Goal: Task Accomplishment & Management: Manage account settings

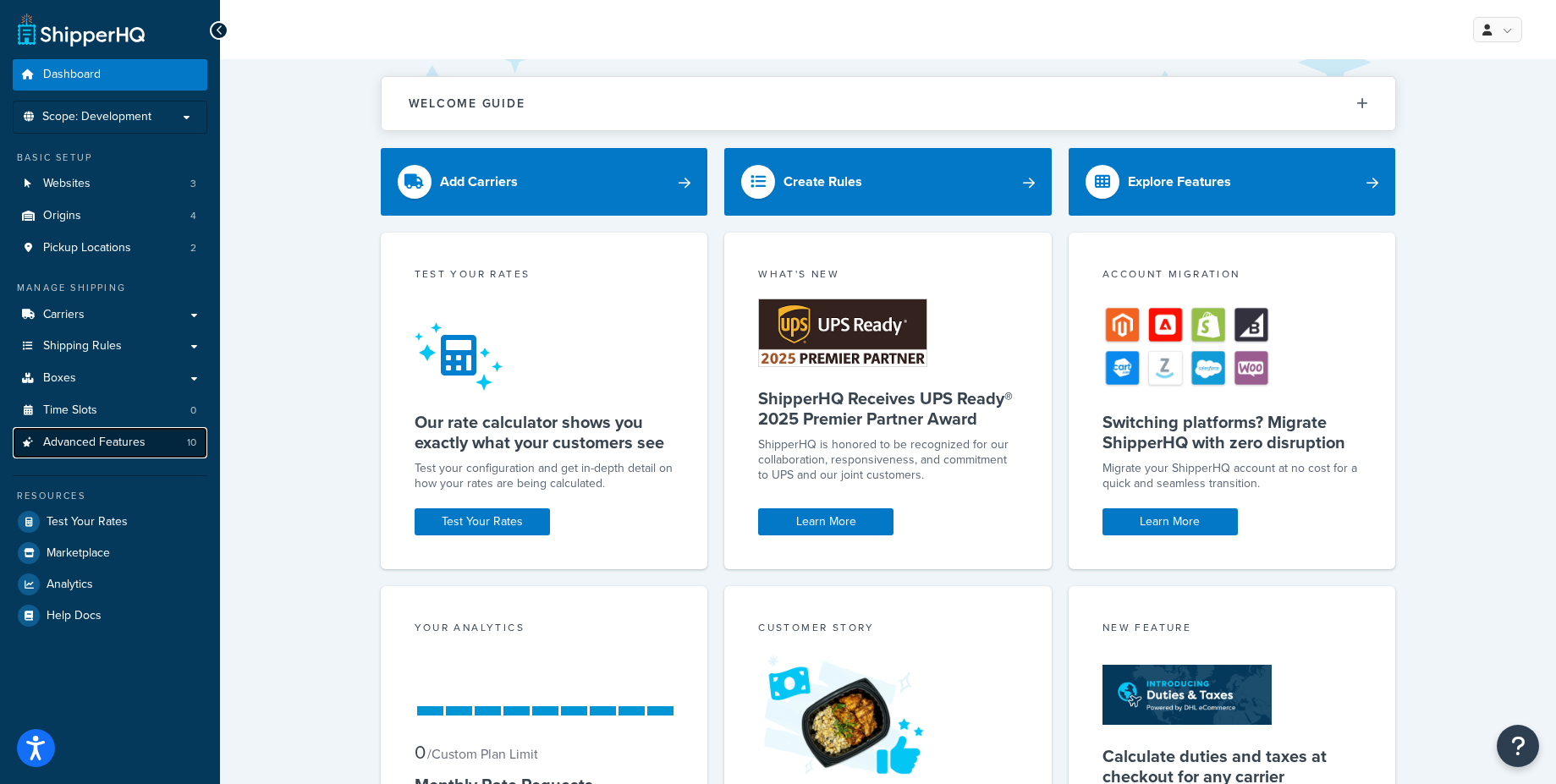
click at [150, 437] on link "Advanced Features 10" at bounding box center [110, 443] width 194 height 31
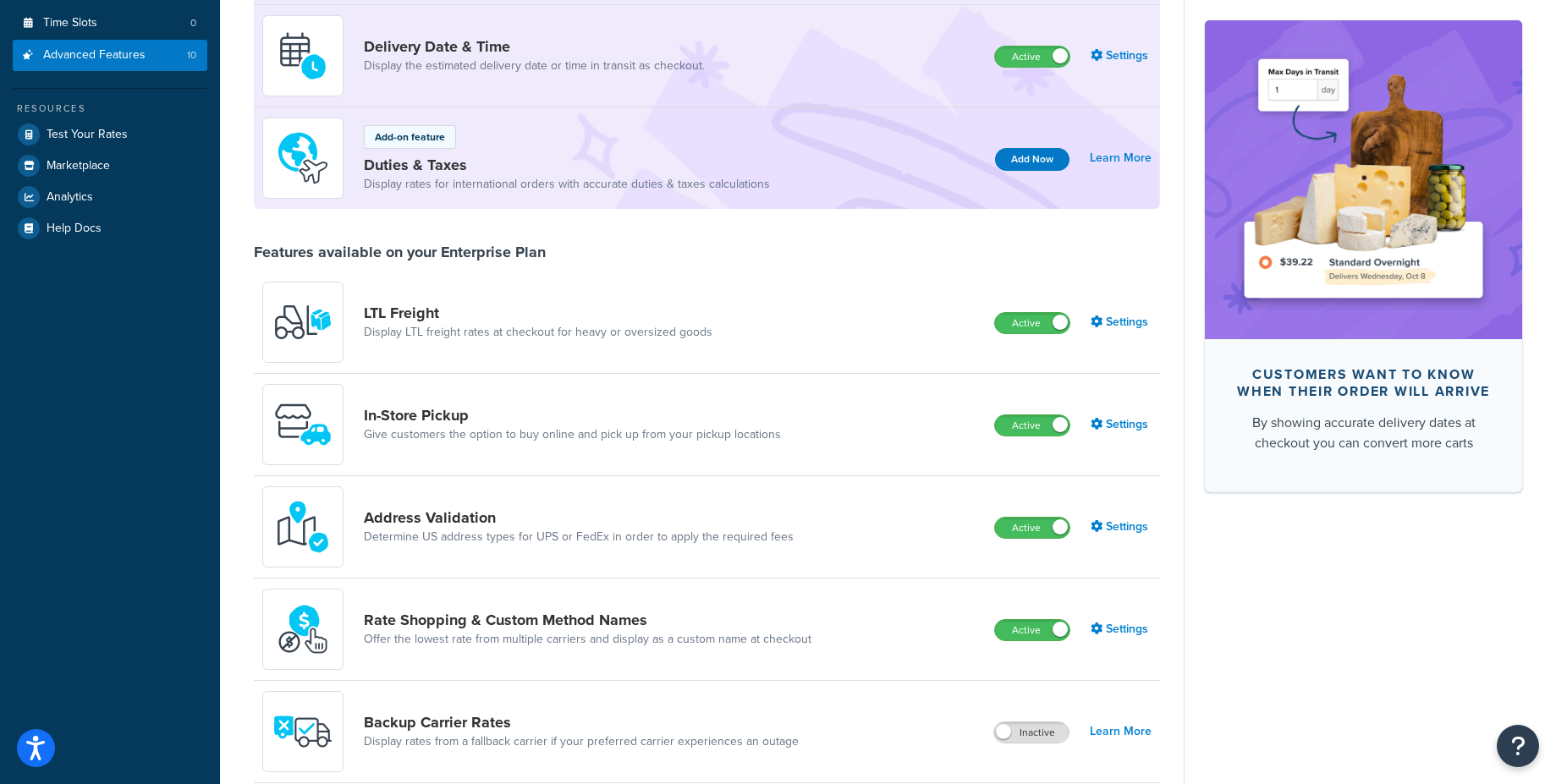
scroll to position [271, 0]
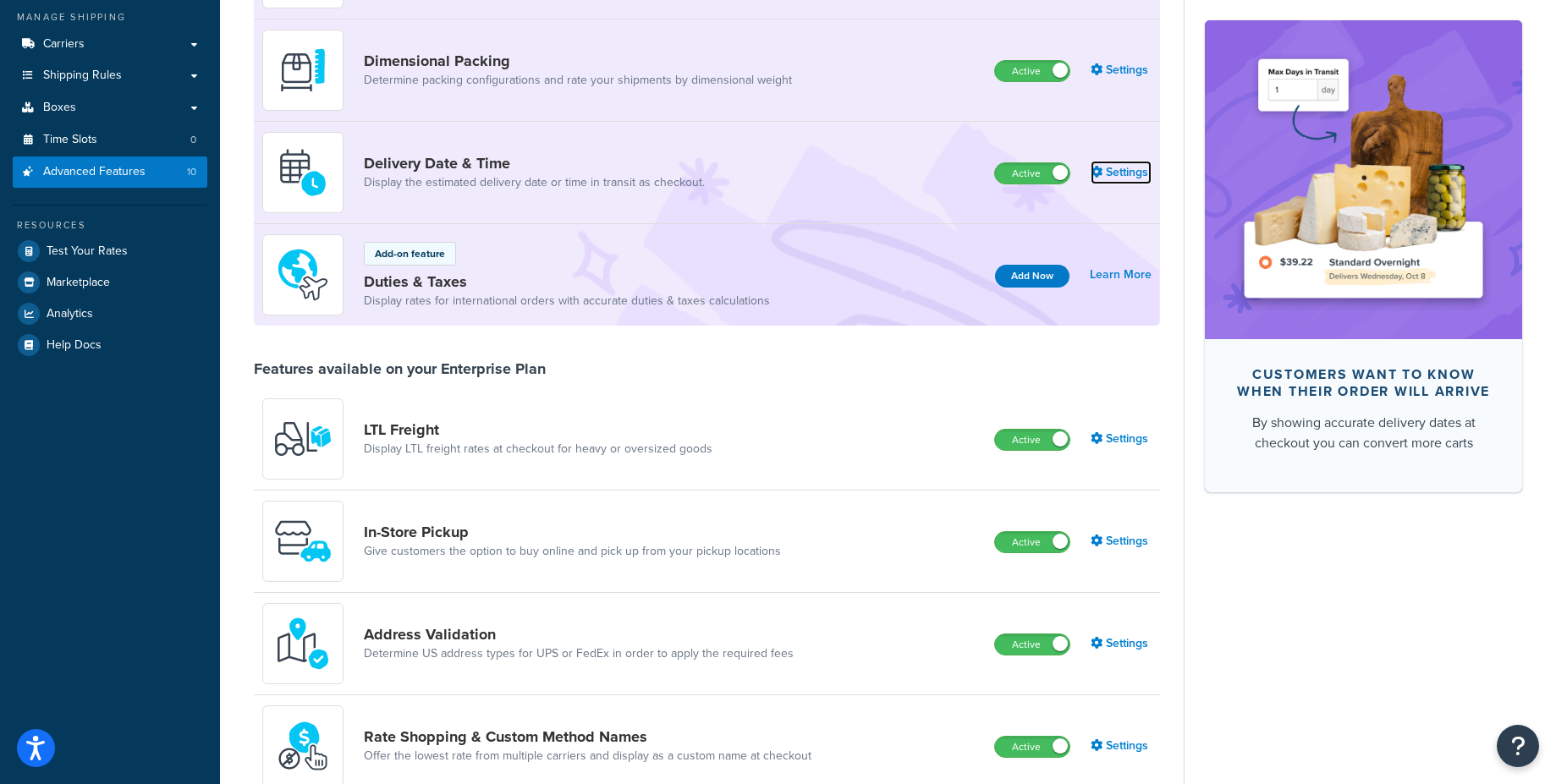
click at [1121, 169] on link "Settings" at bounding box center [1121, 173] width 61 height 24
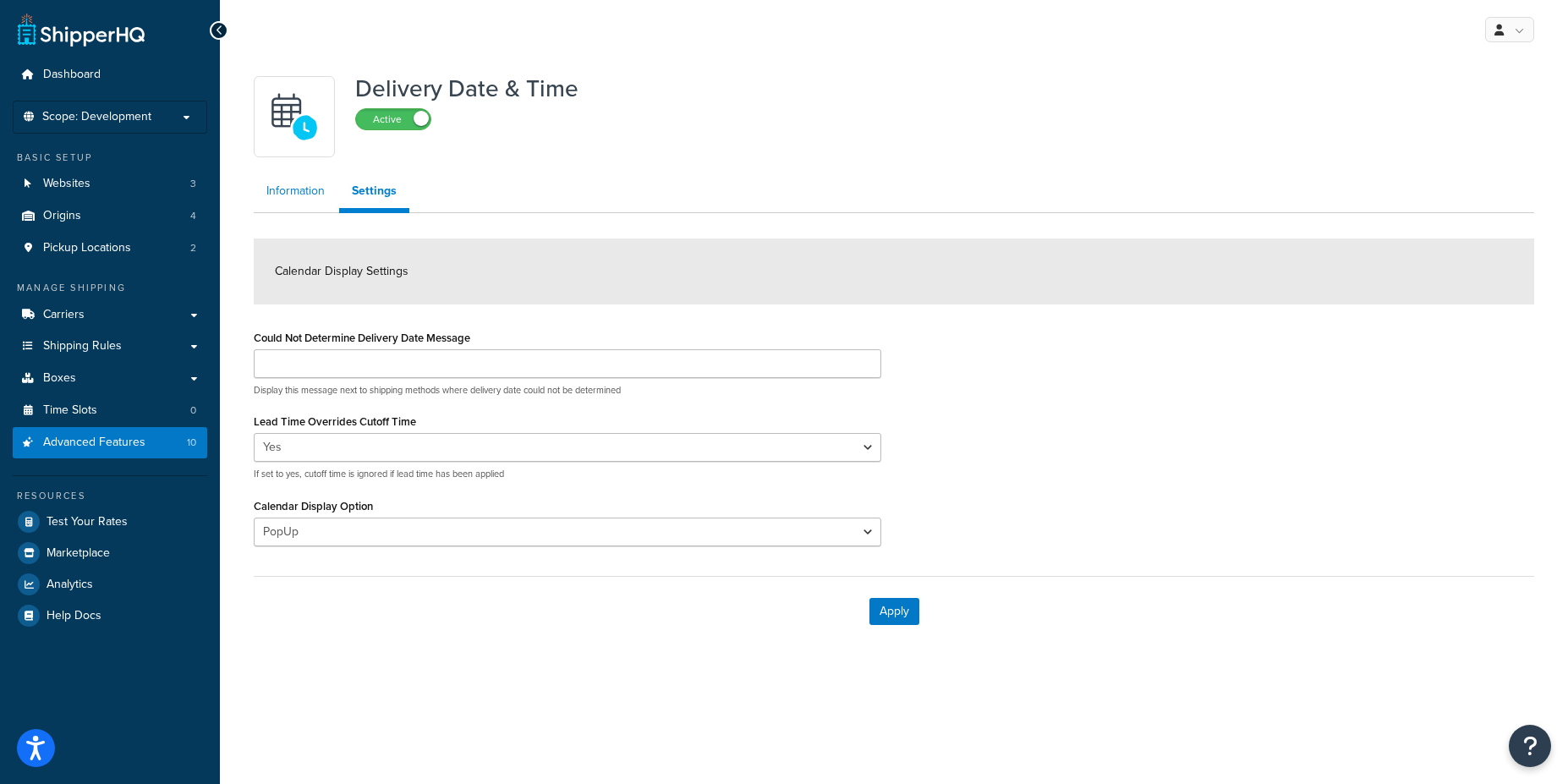
click at [292, 197] on link "Information" at bounding box center [295, 190] width 84 height 34
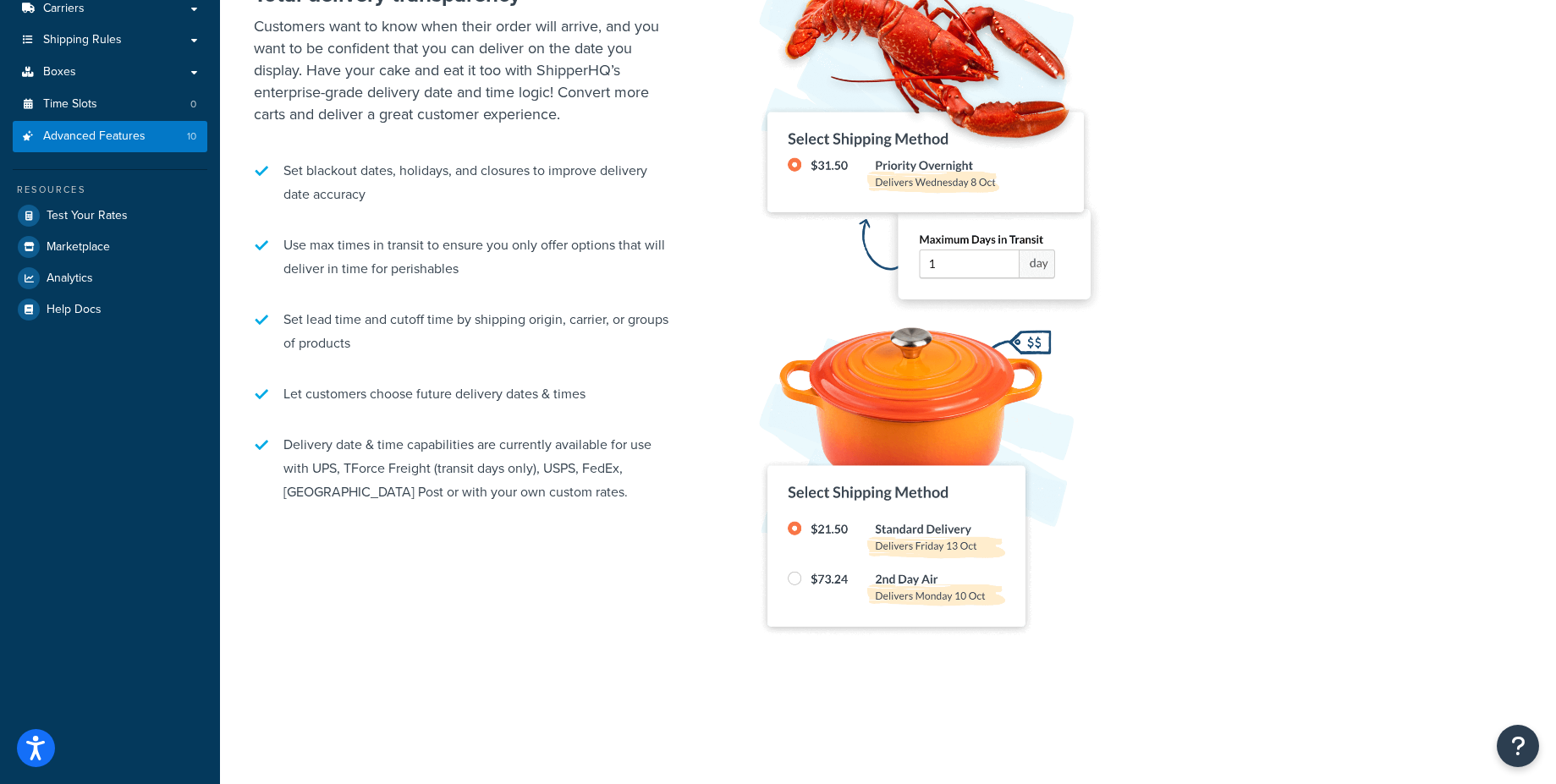
scroll to position [3, 0]
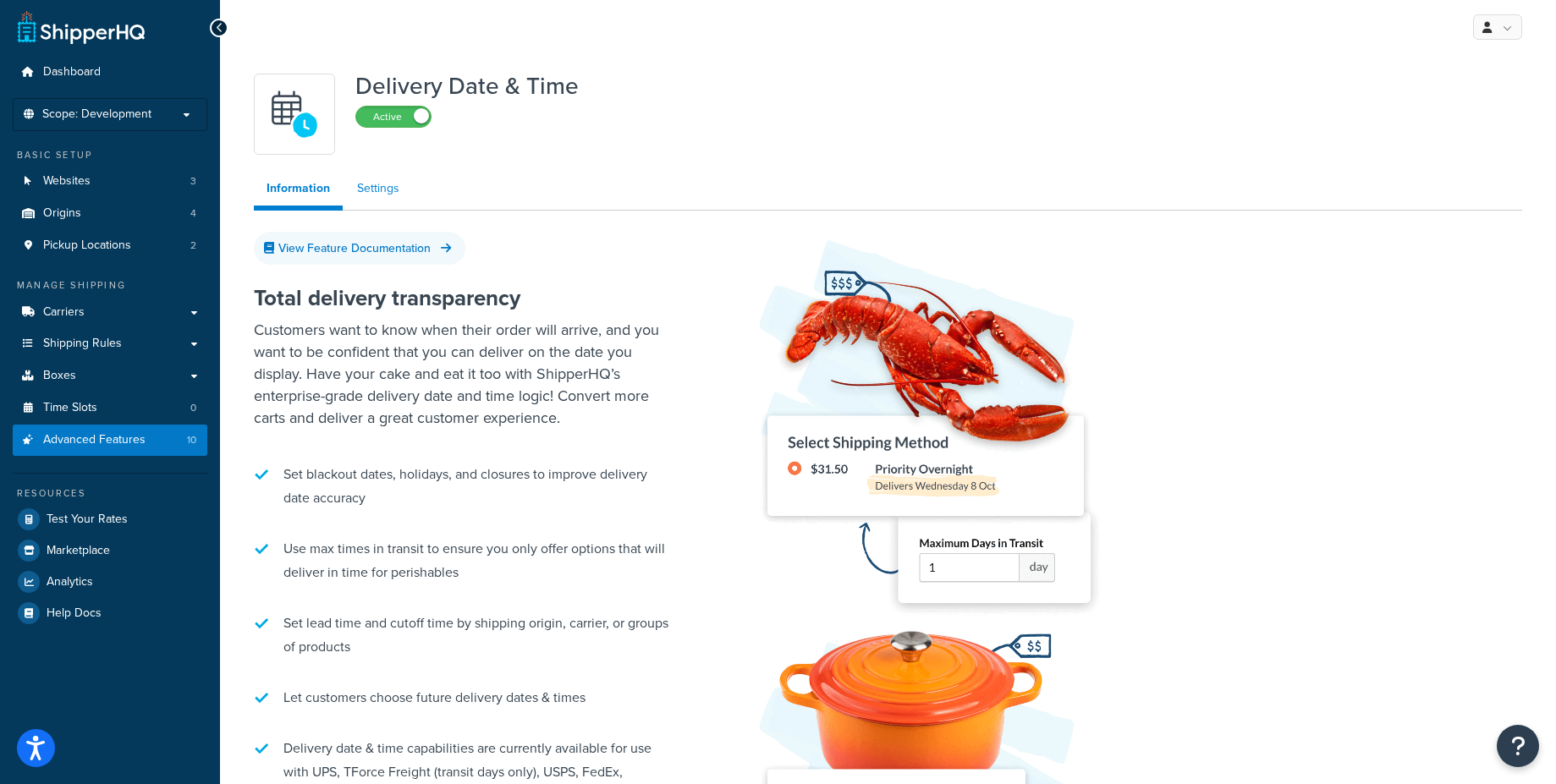
click at [374, 192] on link "Settings" at bounding box center [377, 189] width 67 height 34
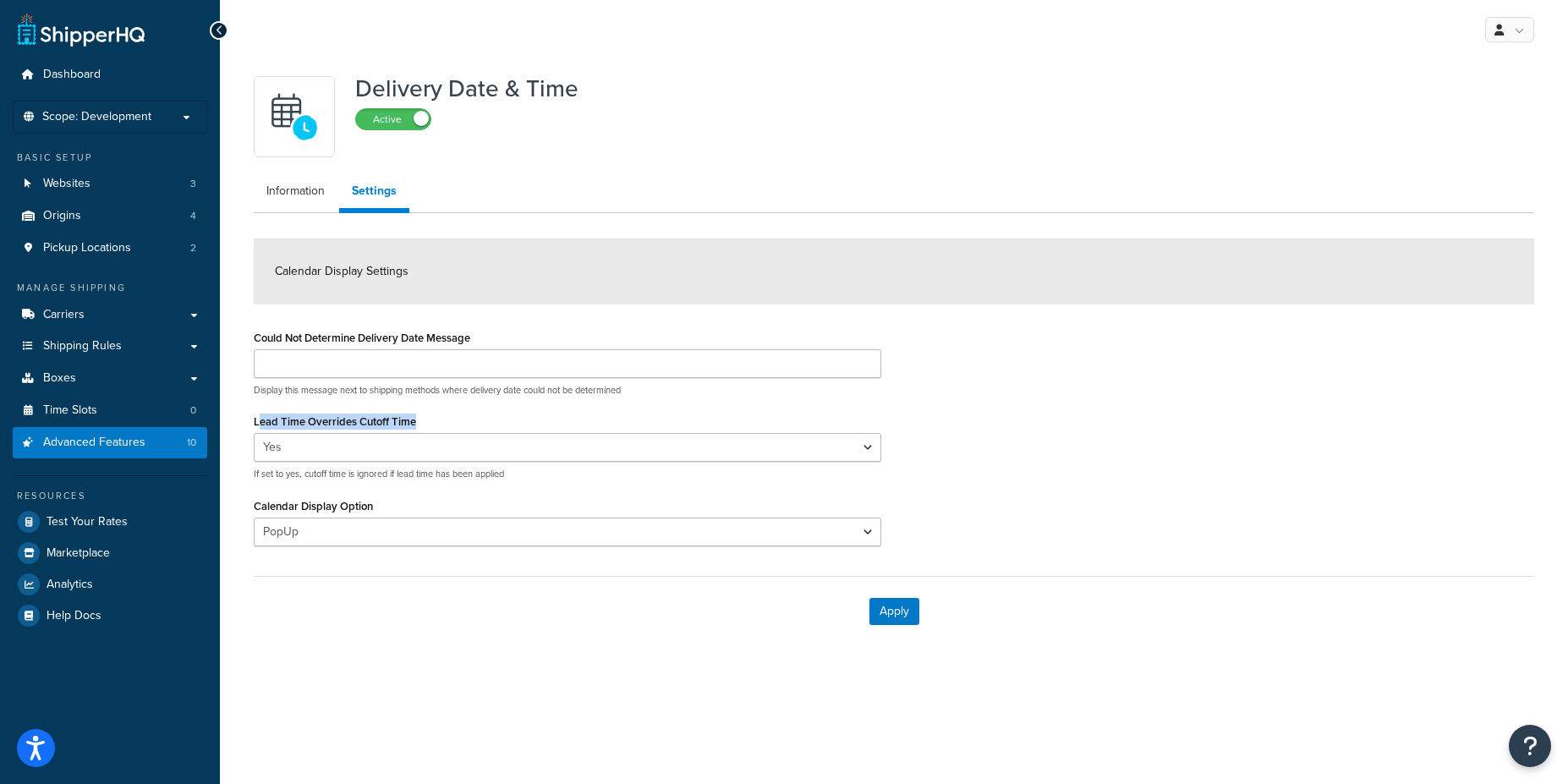
drag, startPoint x: 260, startPoint y: 420, endPoint x: 418, endPoint y: 426, distance: 158.1
click at [418, 426] on div "Lead Time Overrides Cutoff Time Yes No If set to yes, cutoff time is ignored if…" at bounding box center [567, 445] width 628 height 71
drag, startPoint x: 297, startPoint y: 338, endPoint x: 484, endPoint y: 336, distance: 187.0
click at [484, 336] on div "Could Not Determine Delivery Date Message Display this message next to shipping…" at bounding box center [567, 361] width 628 height 71
click at [298, 263] on span "Calendar Display Settings" at bounding box center [341, 271] width 134 height 18
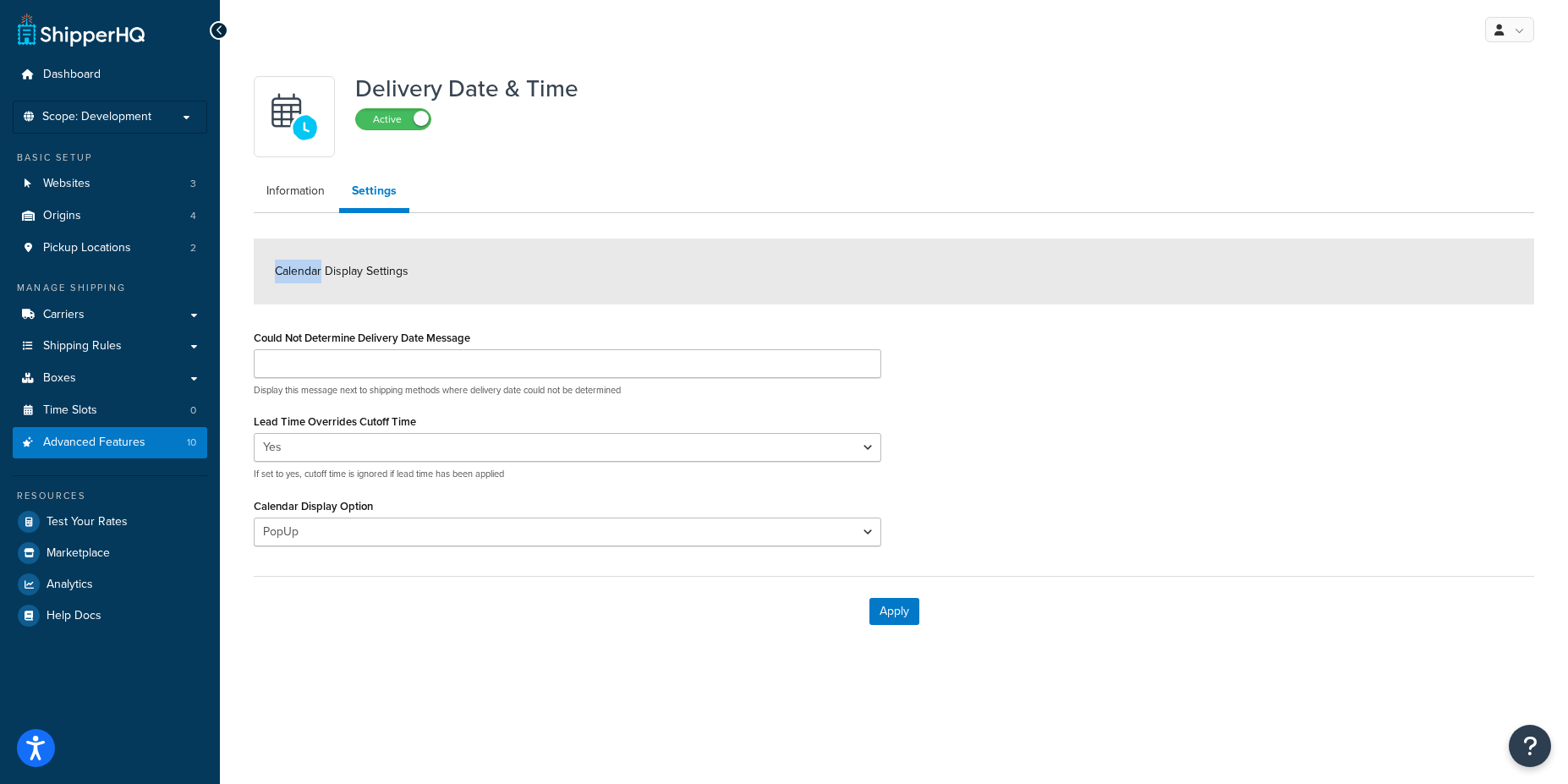
click at [299, 263] on span "Calendar Display Settings" at bounding box center [341, 271] width 134 height 18
click at [80, 417] on span "Time Slots" at bounding box center [70, 410] width 55 height 15
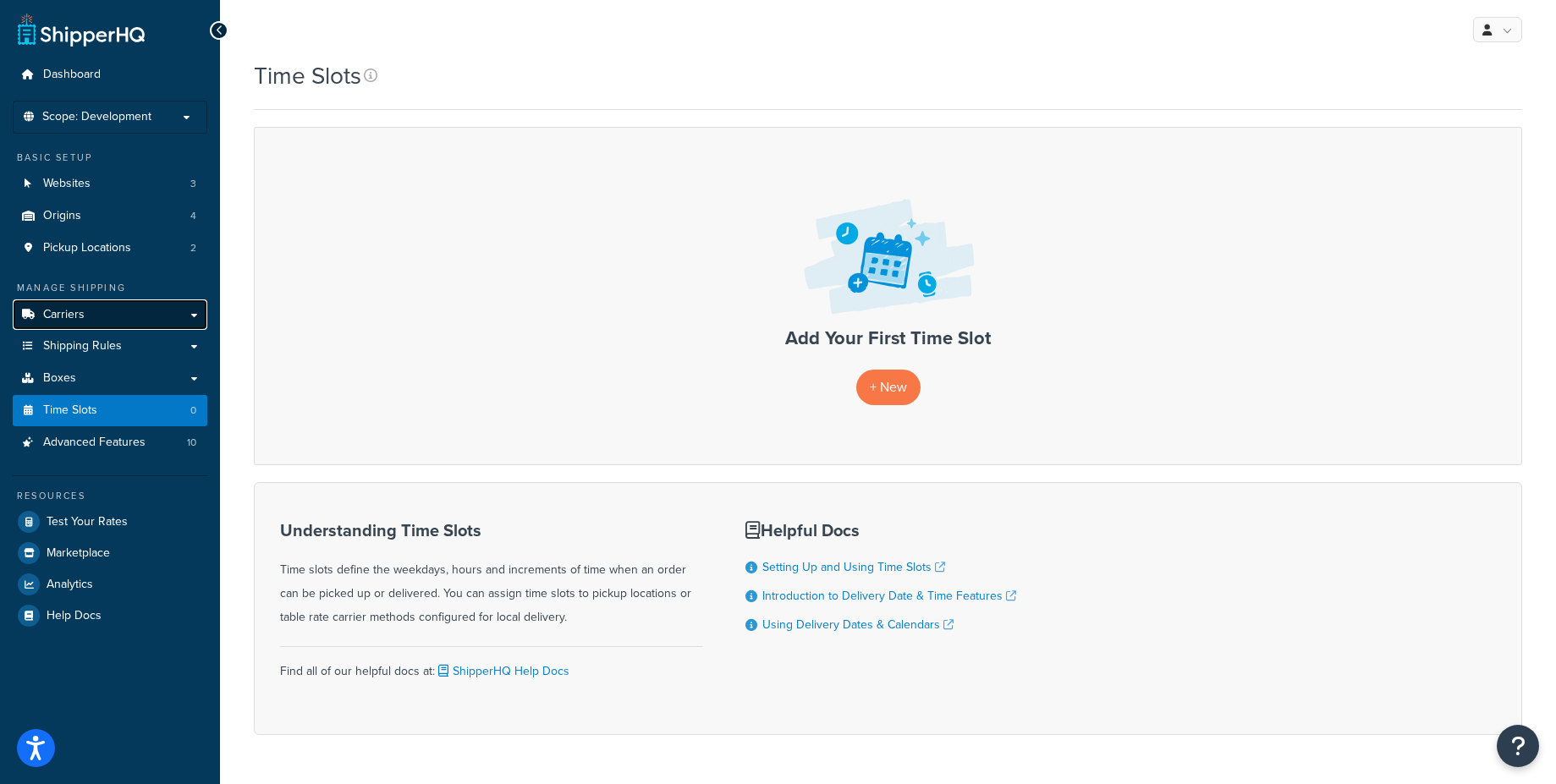
click at [184, 312] on link "Carriers" at bounding box center [110, 315] width 194 height 31
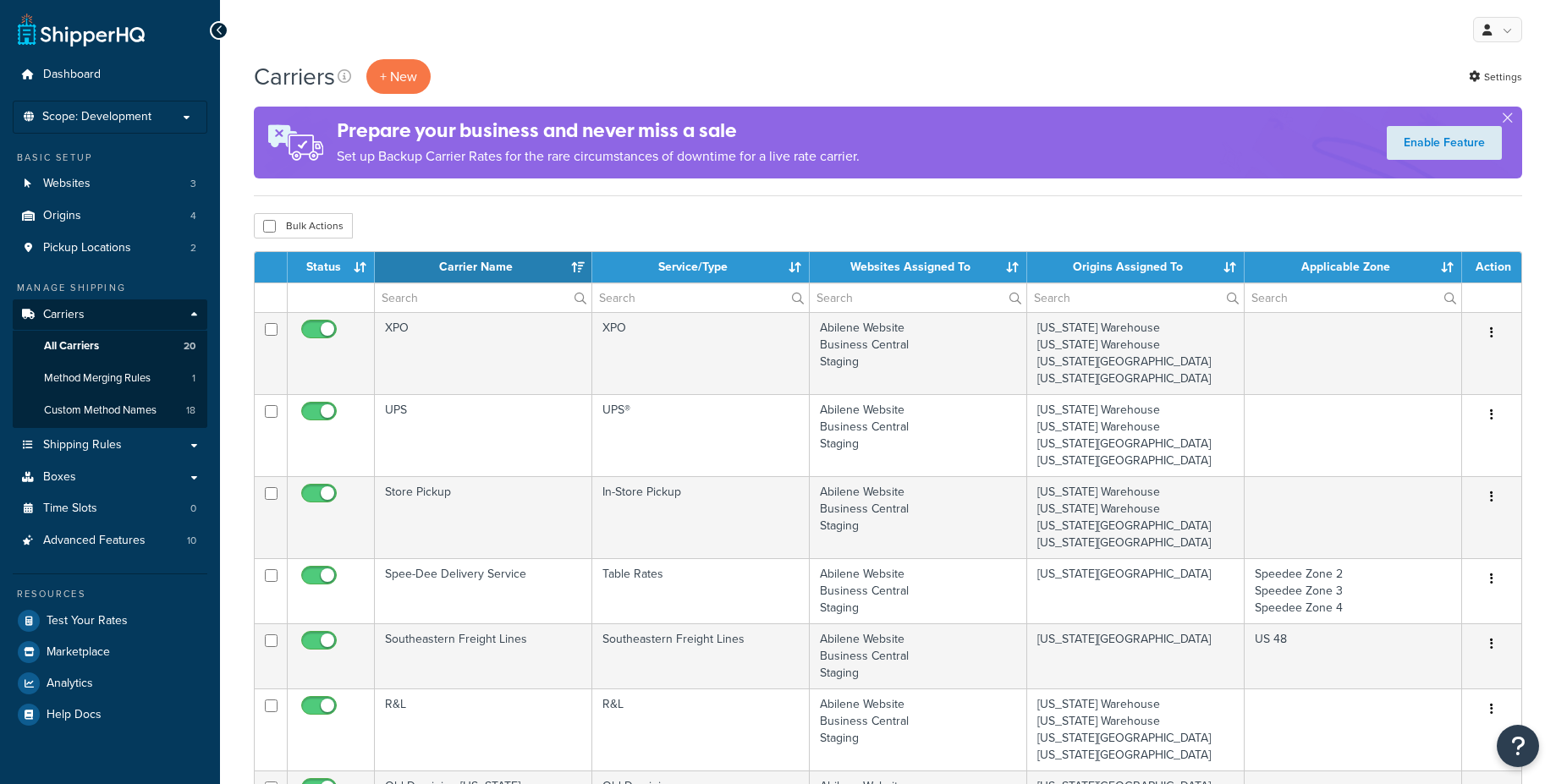
select select "15"
click at [115, 410] on span "Custom Method Names" at bounding box center [101, 410] width 113 height 15
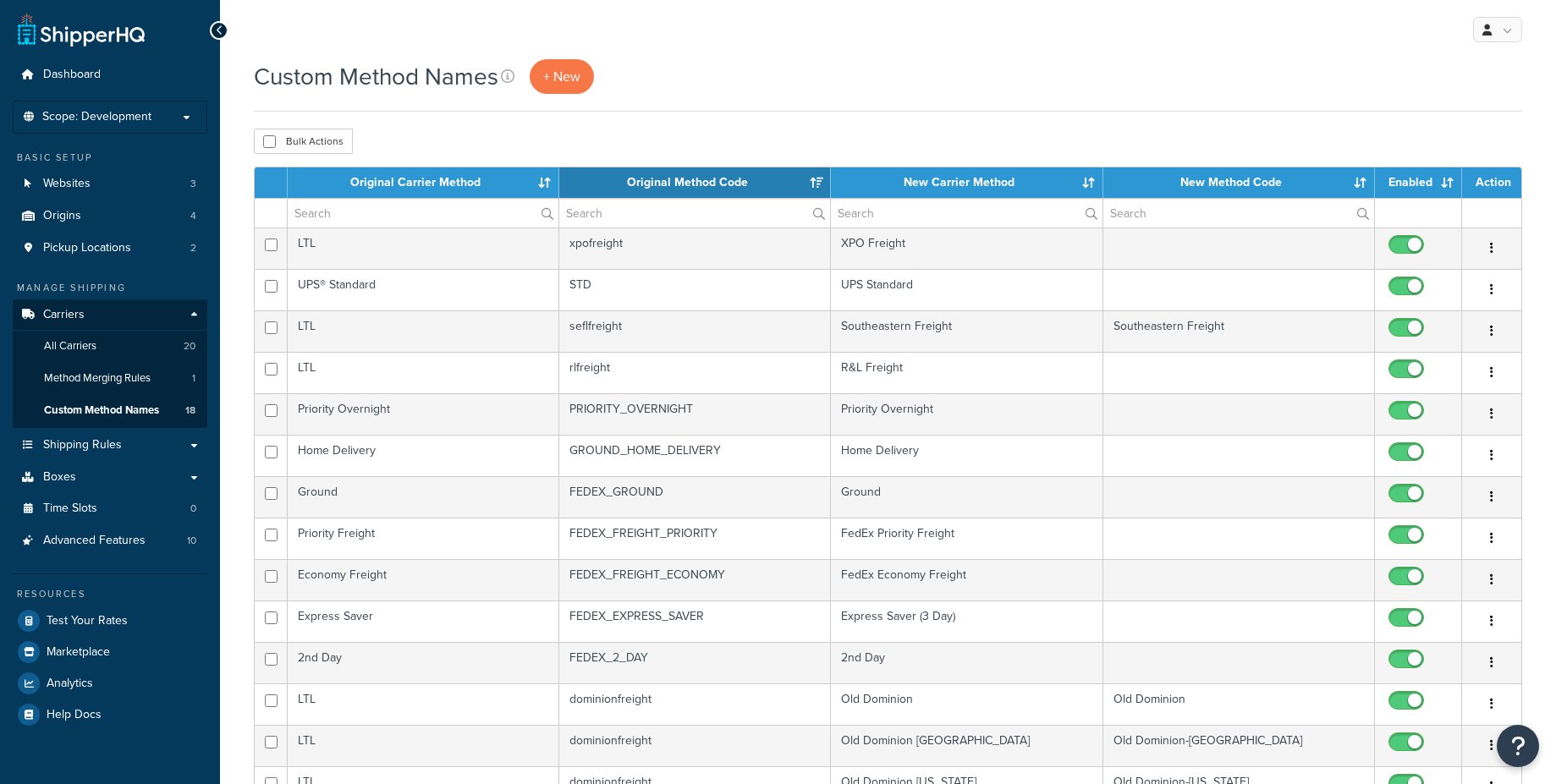
select select "15"
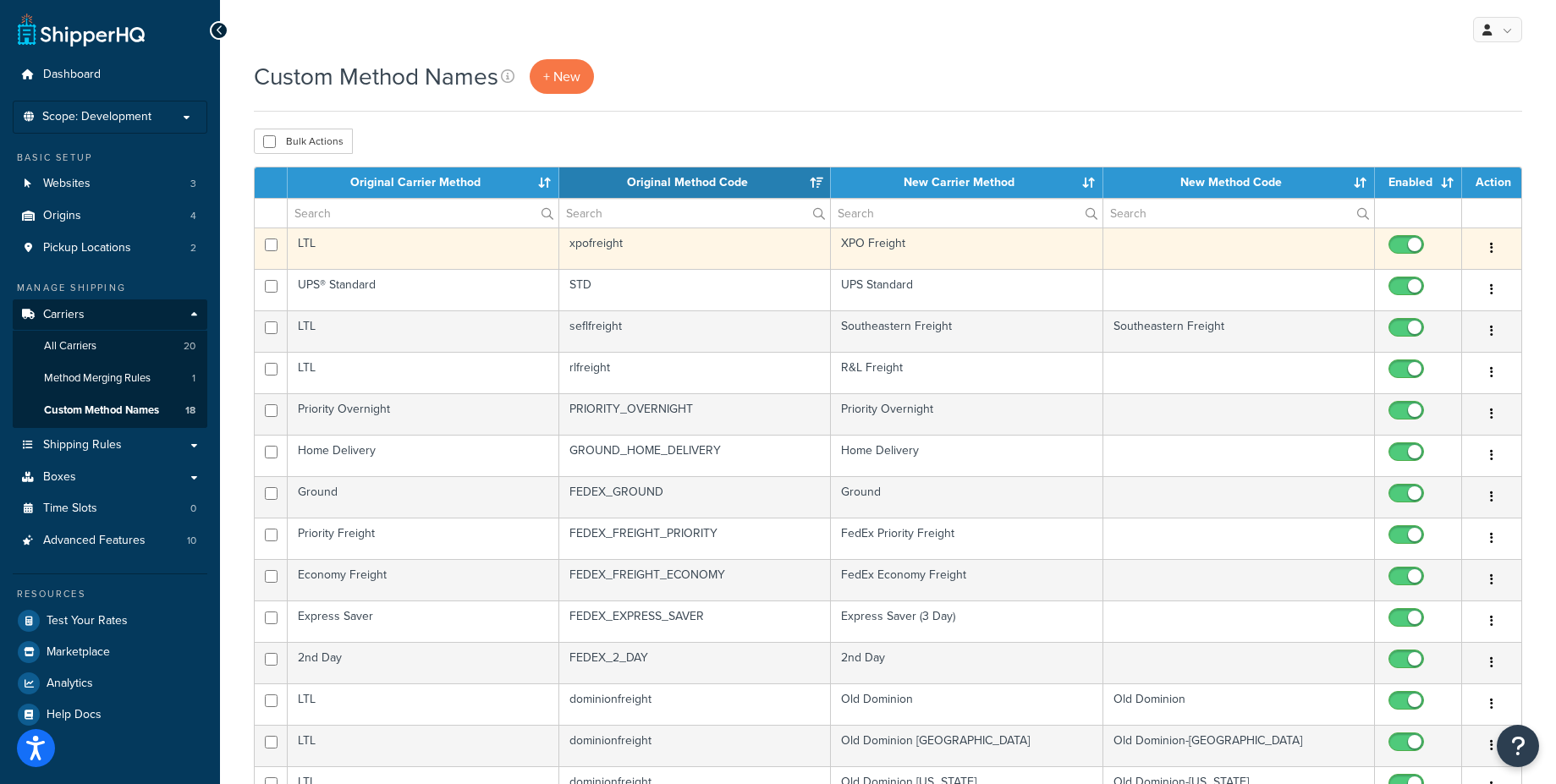
click at [1497, 251] on button "button" at bounding box center [1491, 248] width 24 height 27
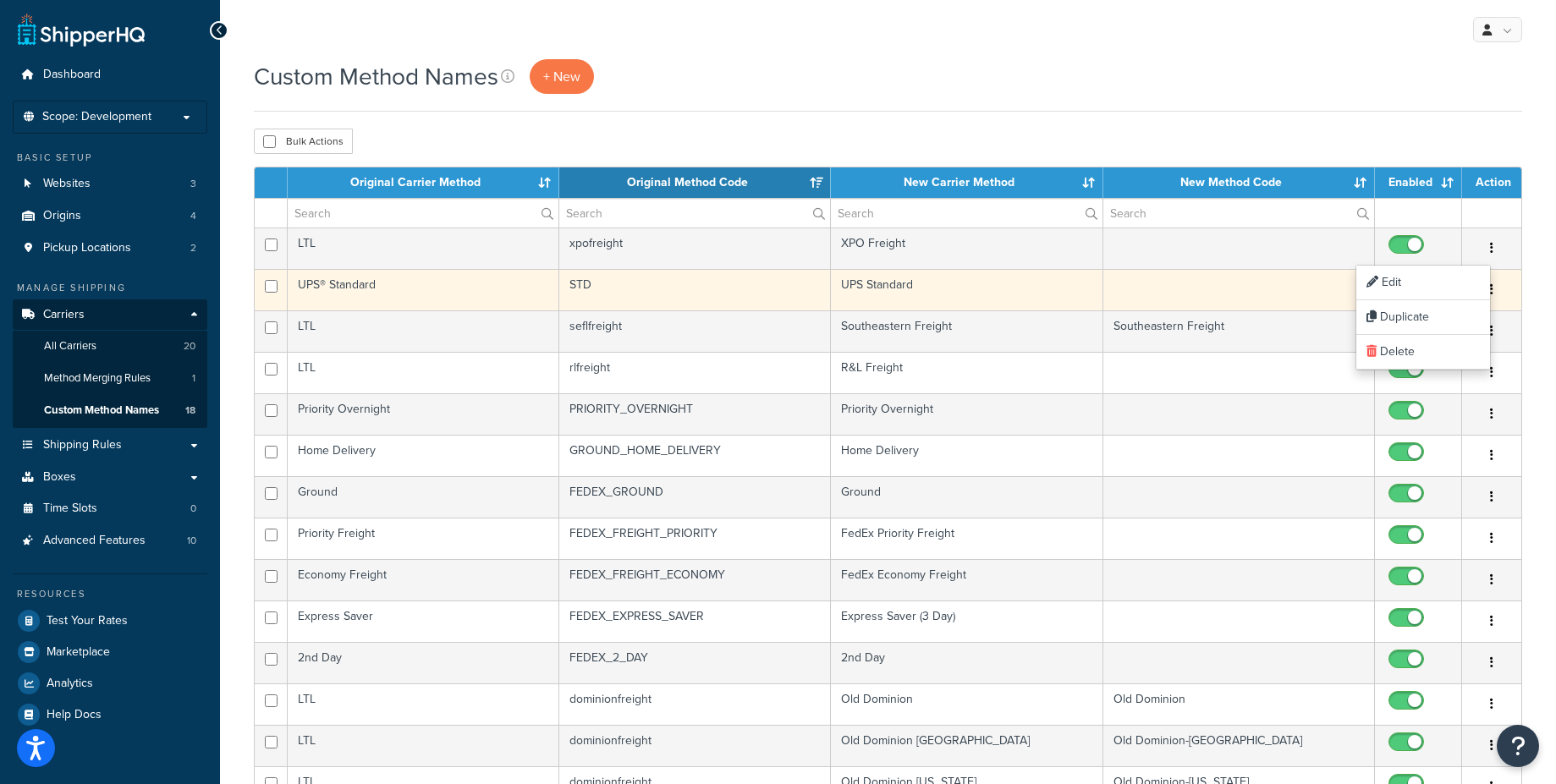
click at [1427, 286] on input "checkbox" at bounding box center [1408, 290] width 46 height 21
click at [1405, 289] on input "checkbox" at bounding box center [1408, 290] width 46 height 21
checkbox input "true"
click at [1485, 293] on button "button" at bounding box center [1491, 289] width 24 height 27
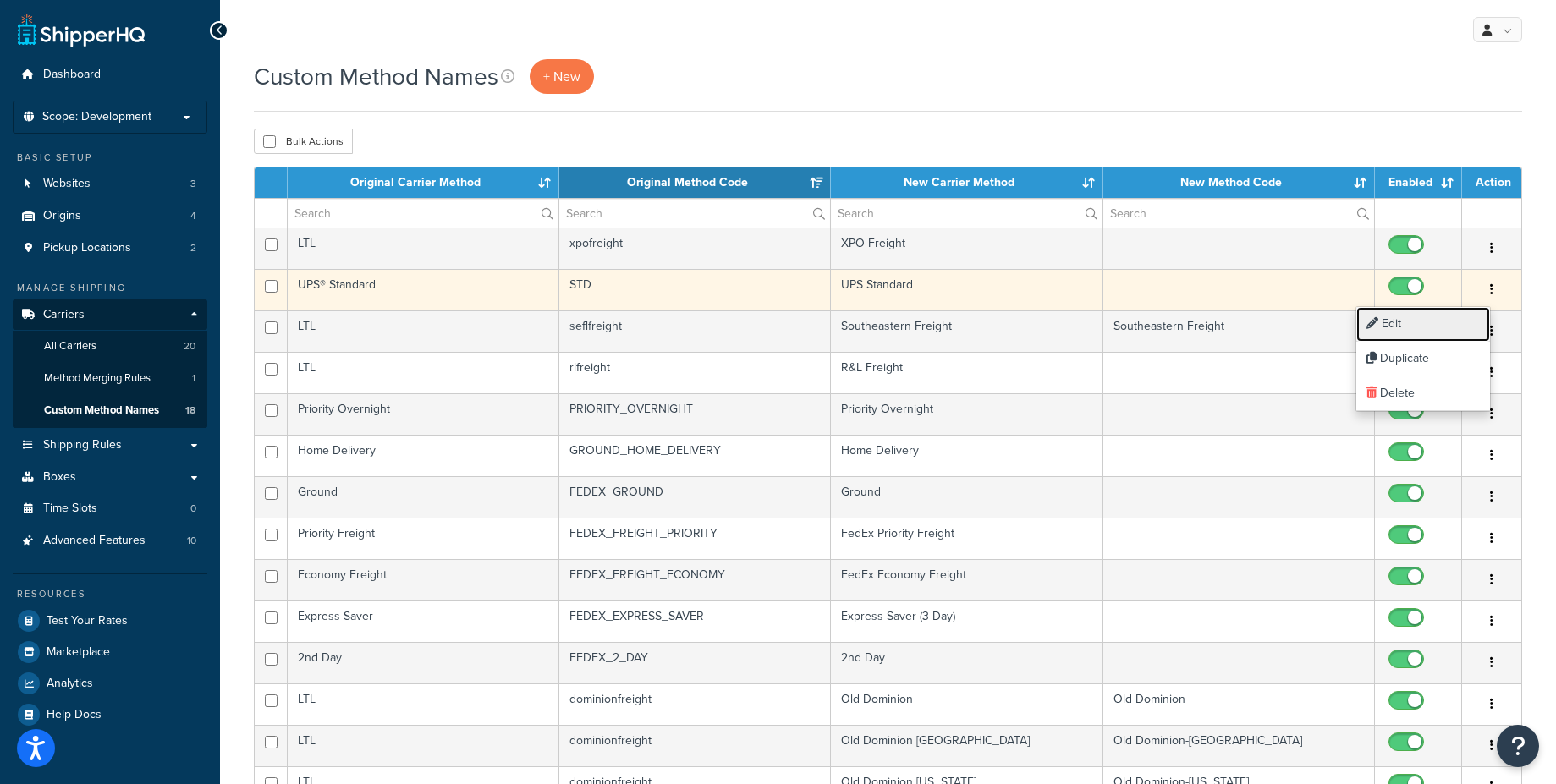
click at [1455, 315] on link "Edit" at bounding box center [1423, 325] width 134 height 35
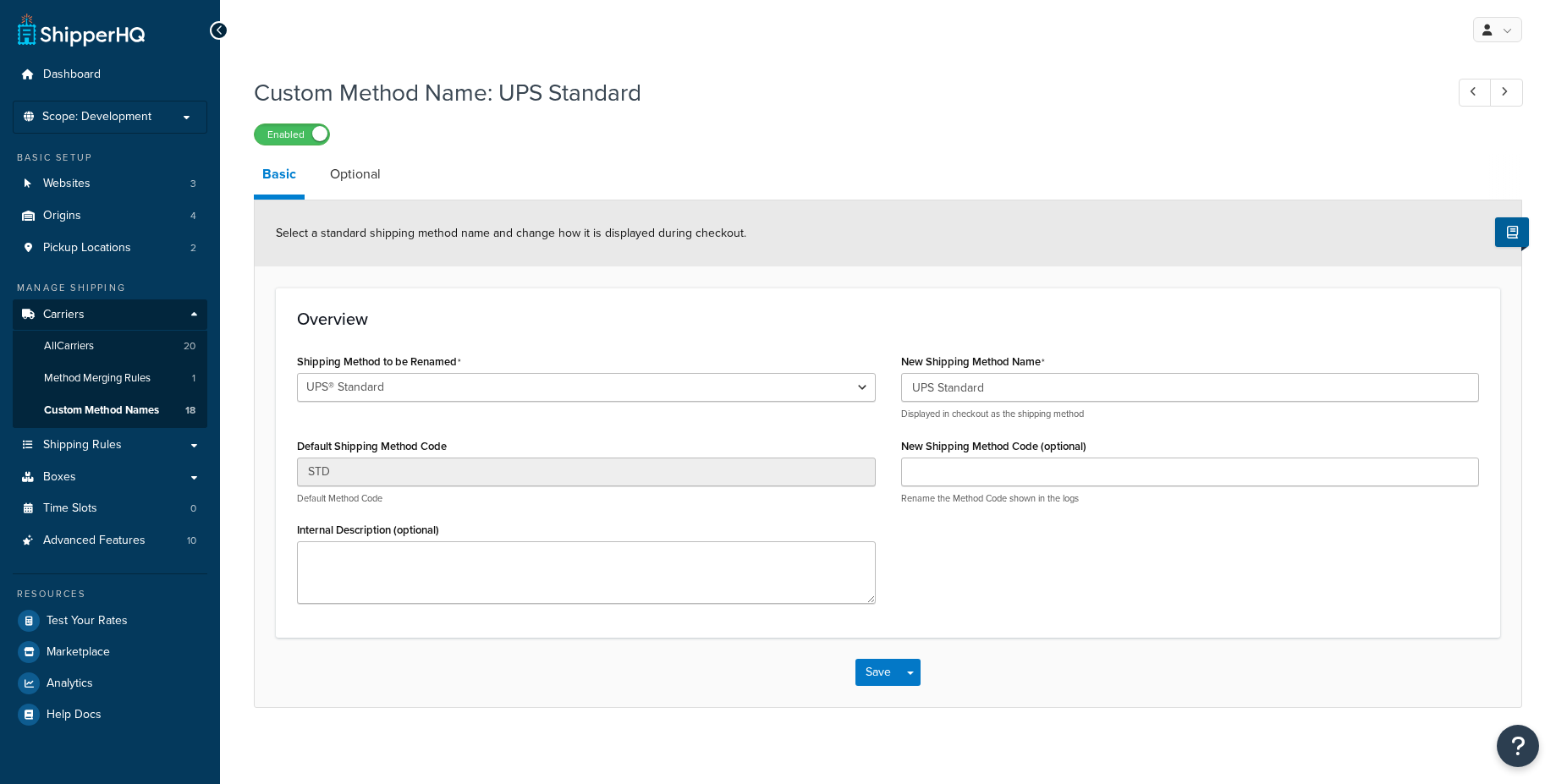
select select "632199"
click at [374, 174] on link "Optional" at bounding box center [355, 175] width 67 height 41
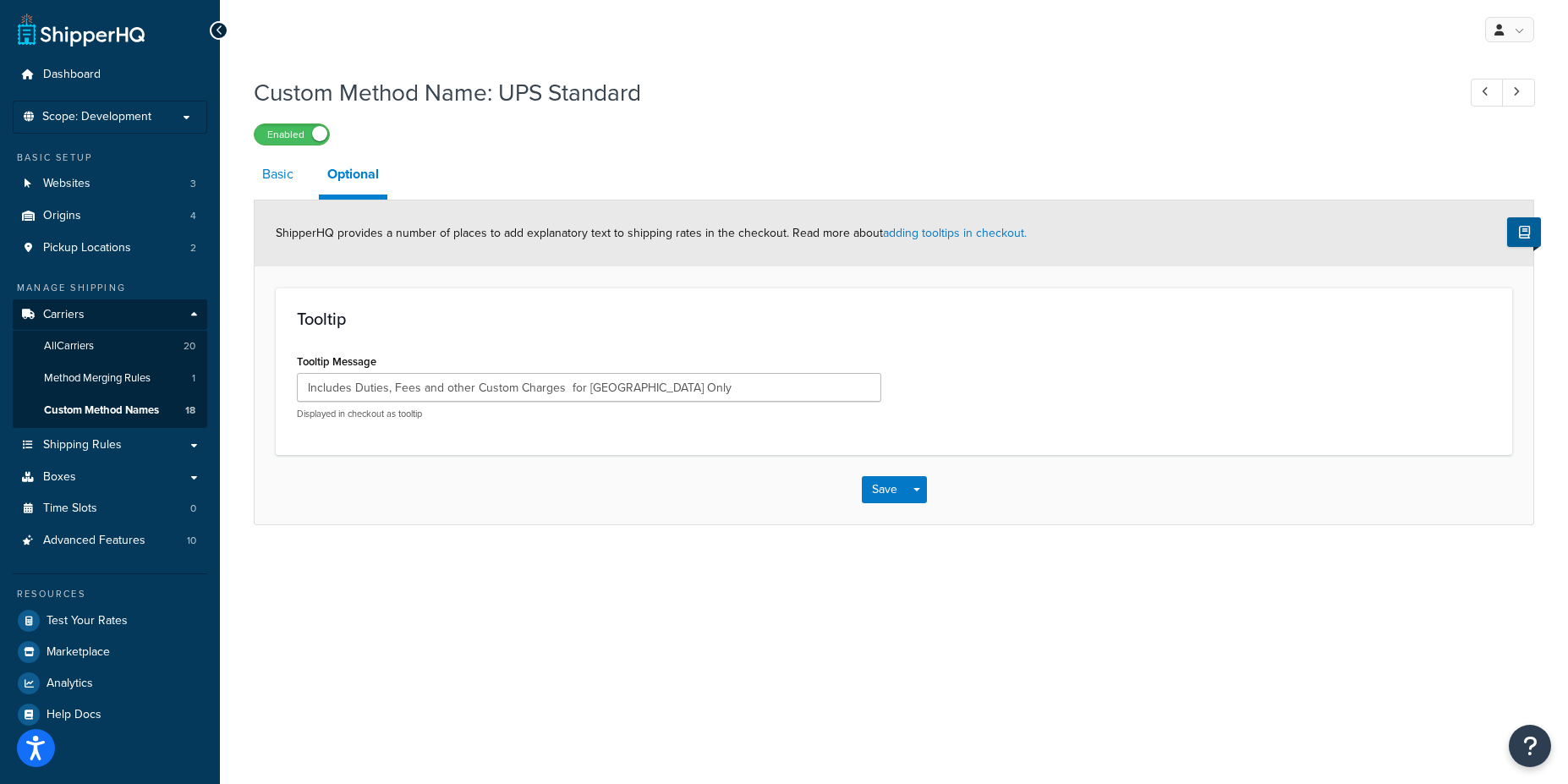
click at [264, 181] on link "Basic" at bounding box center [277, 175] width 48 height 41
select select "632199"
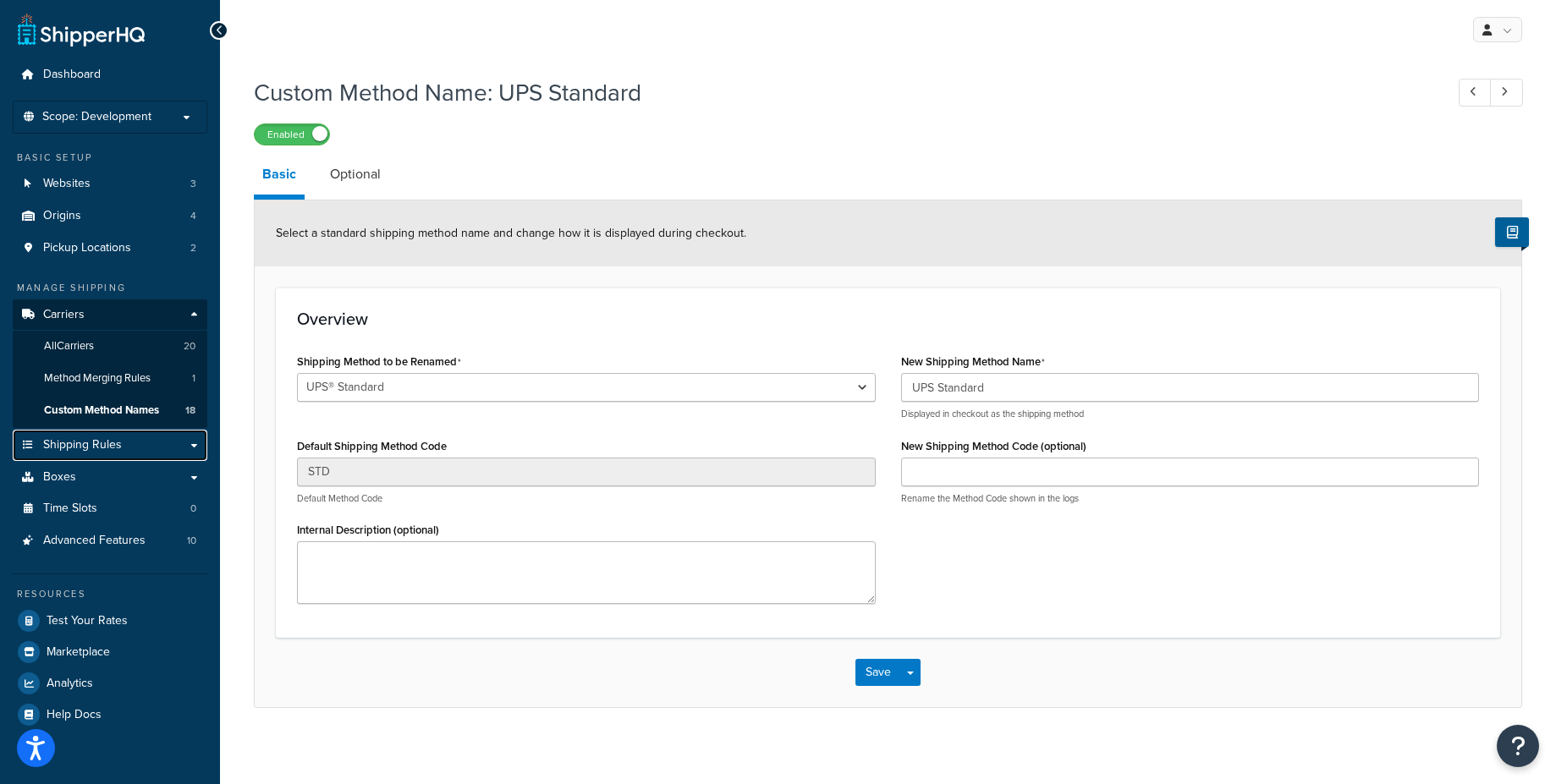
drag, startPoint x: 184, startPoint y: 442, endPoint x: 913, endPoint y: 58, distance: 824.0
click at [185, 443] on link "Shipping Rules" at bounding box center [110, 446] width 194 height 31
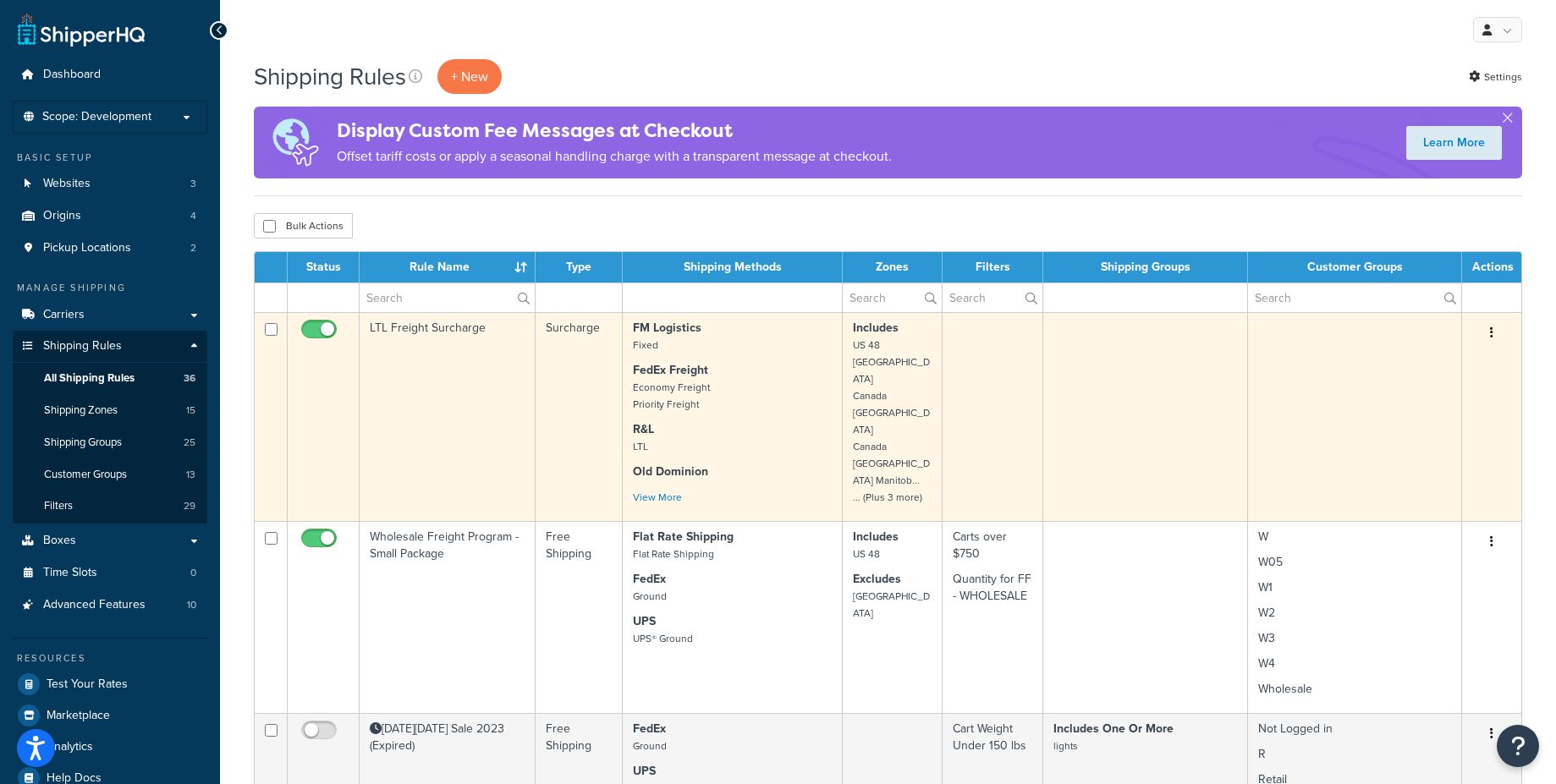
click at [934, 403] on td "Includes US 48 Canada Canada Alberta Canada British Columbia Manitob... ... (Pl…" at bounding box center [892, 417] width 100 height 209
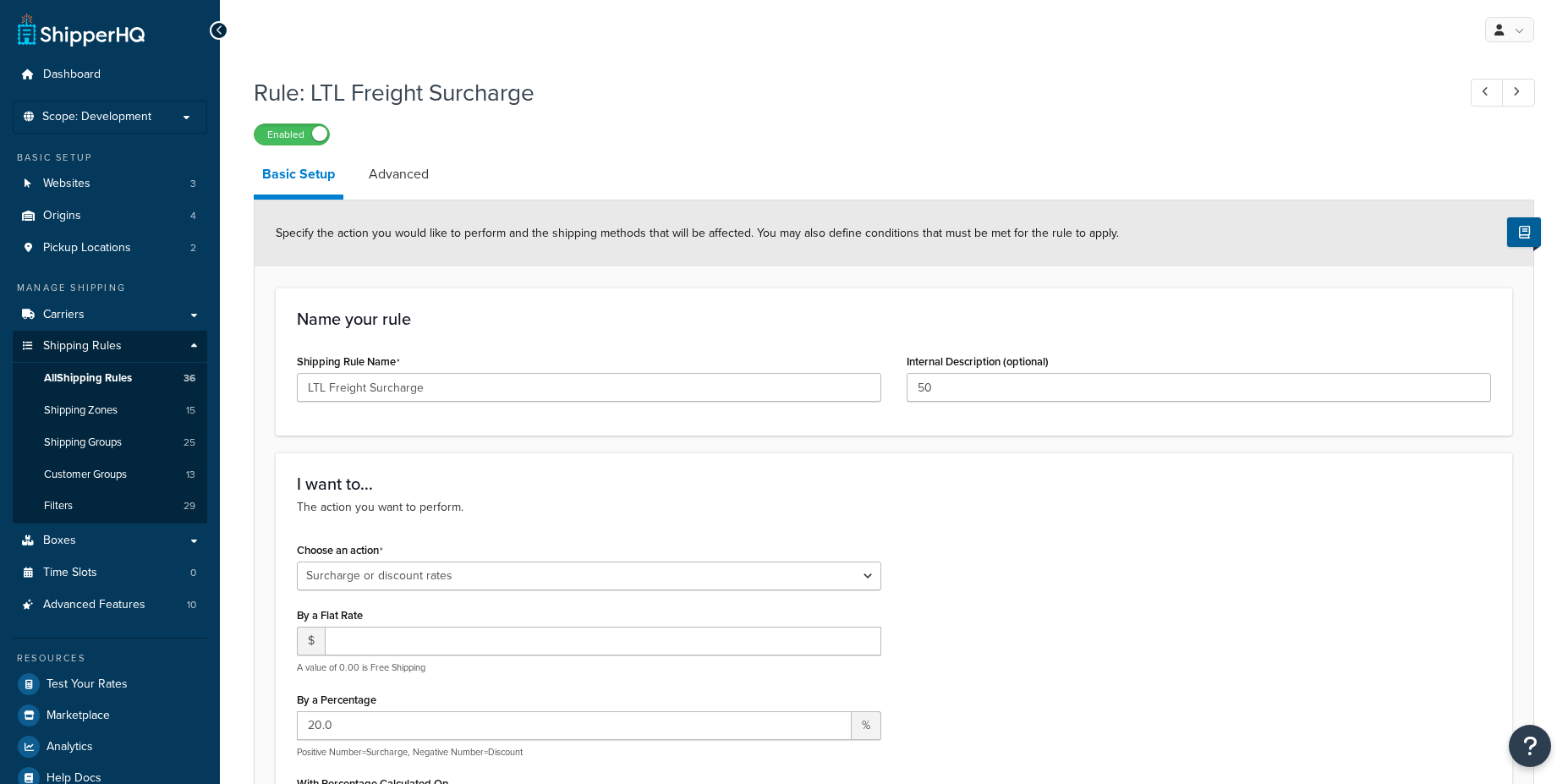
select select "SURCHARGE"
click at [416, 187] on link "Advanced" at bounding box center [398, 175] width 77 height 41
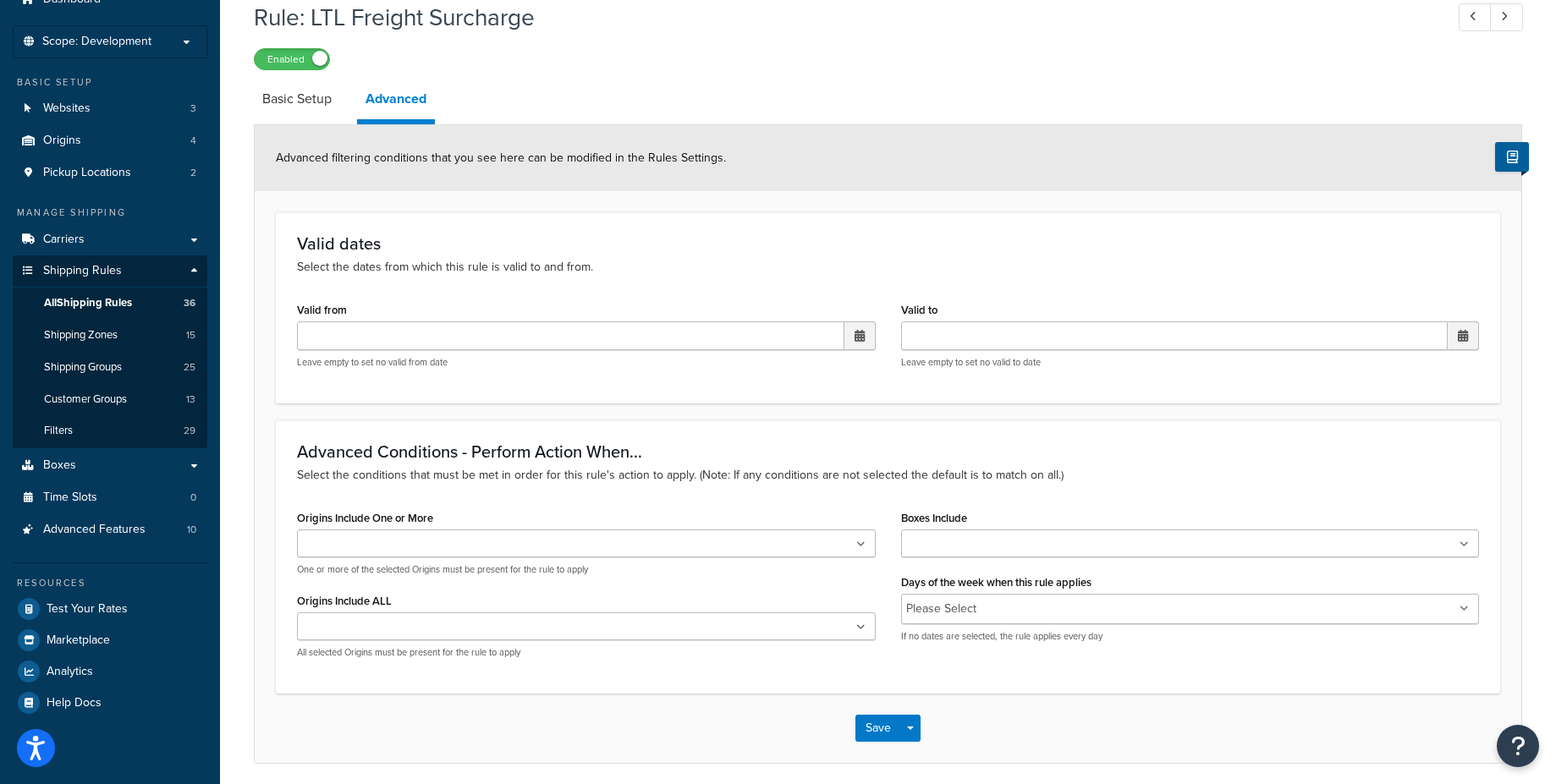
scroll to position [40, 0]
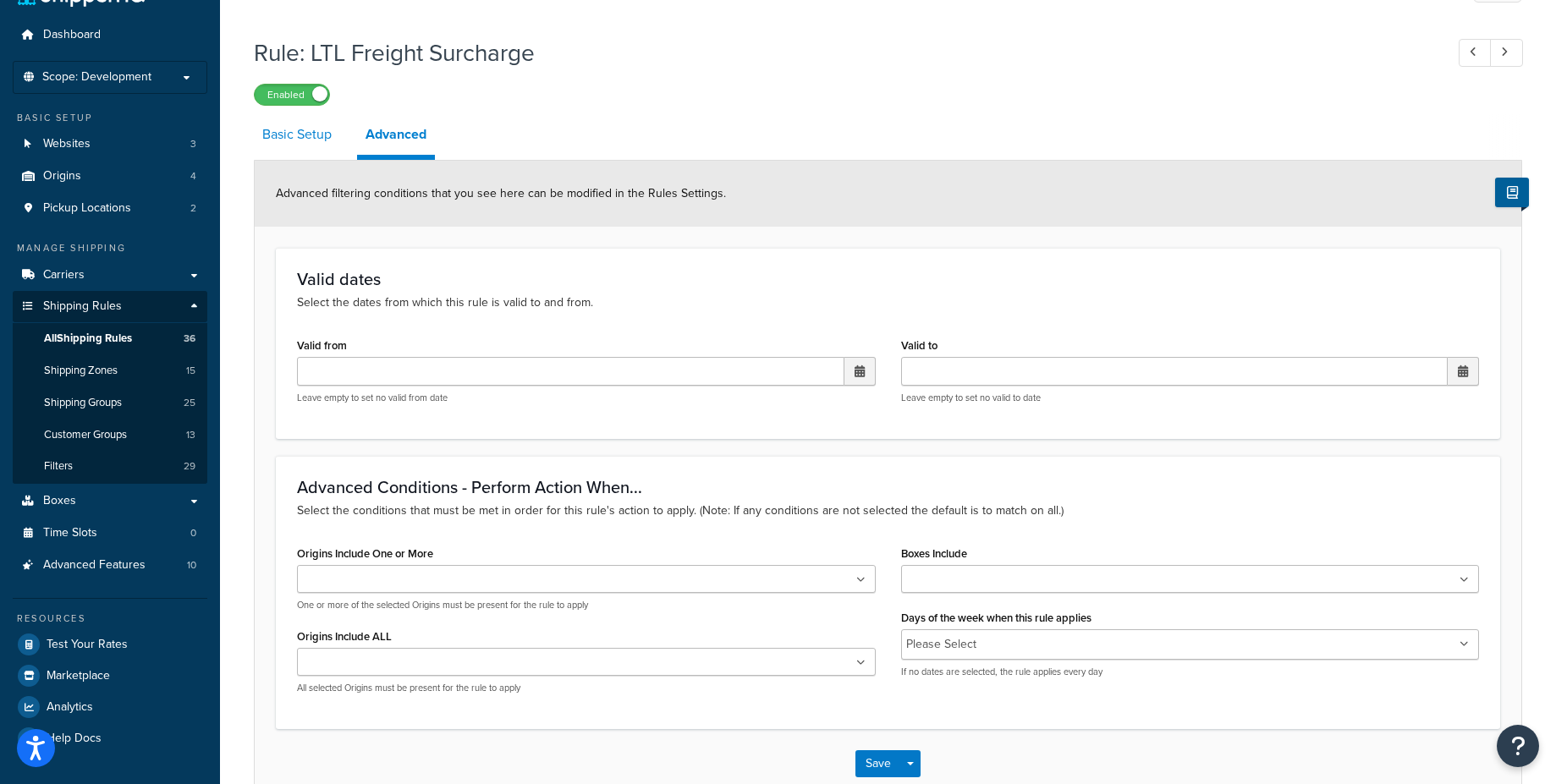
click at [306, 126] on link "Basic Setup" at bounding box center [296, 135] width 86 height 41
select select "SURCHARGE"
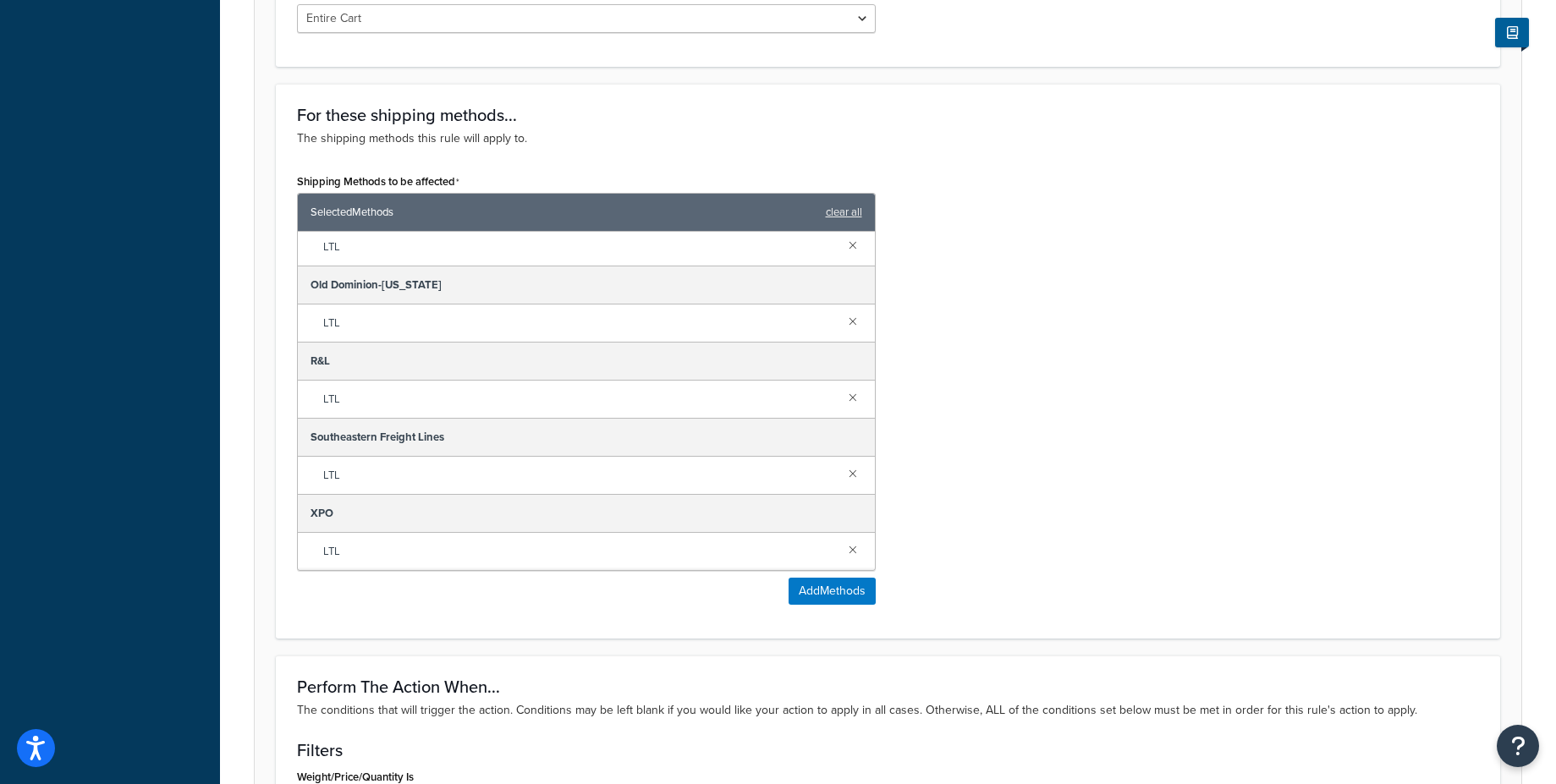
scroll to position [450, 0]
